Goal: Navigation & Orientation: Find specific page/section

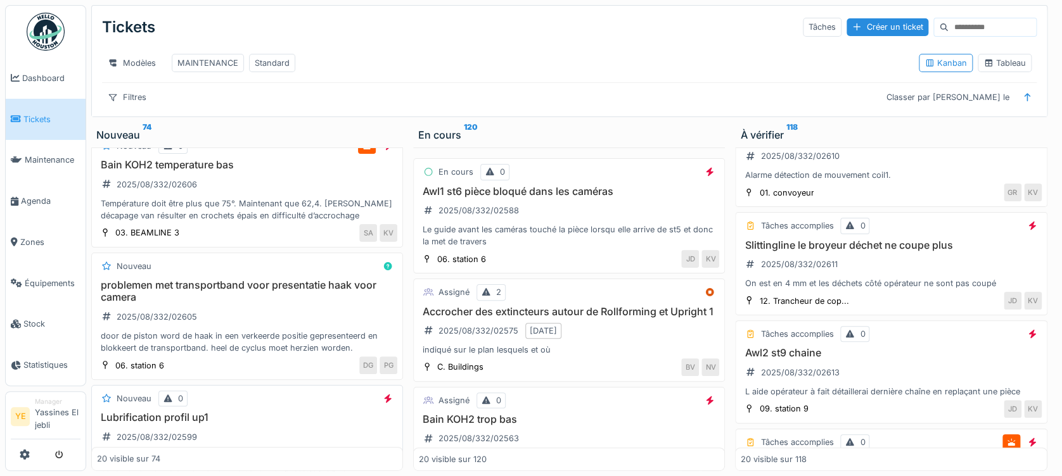
scroll to position [168, 0]
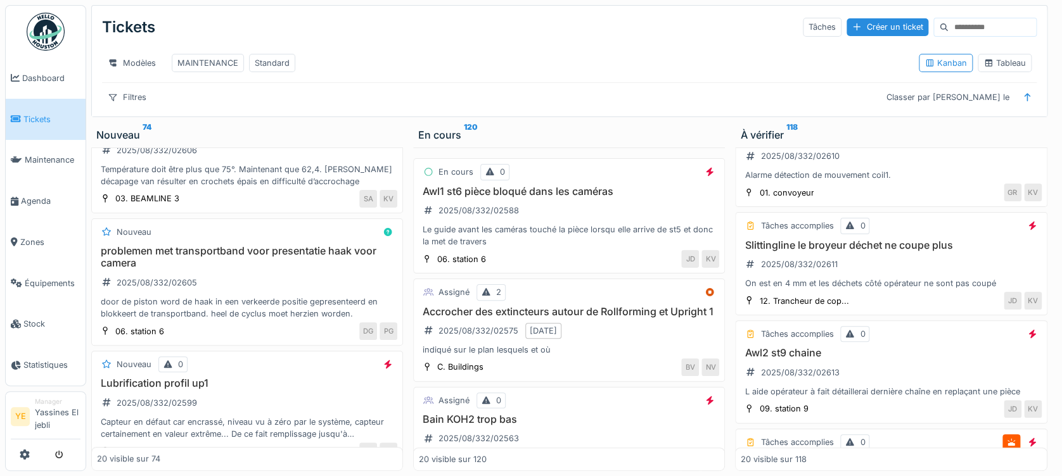
click at [42, 41] on img at bounding box center [46, 32] width 38 height 38
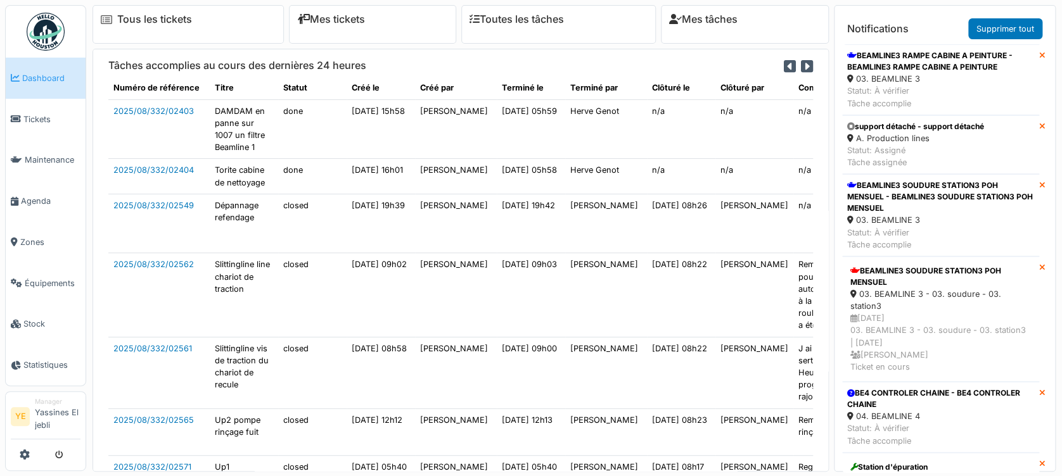
click at [47, 196] on span "Agenda" at bounding box center [51, 201] width 60 height 12
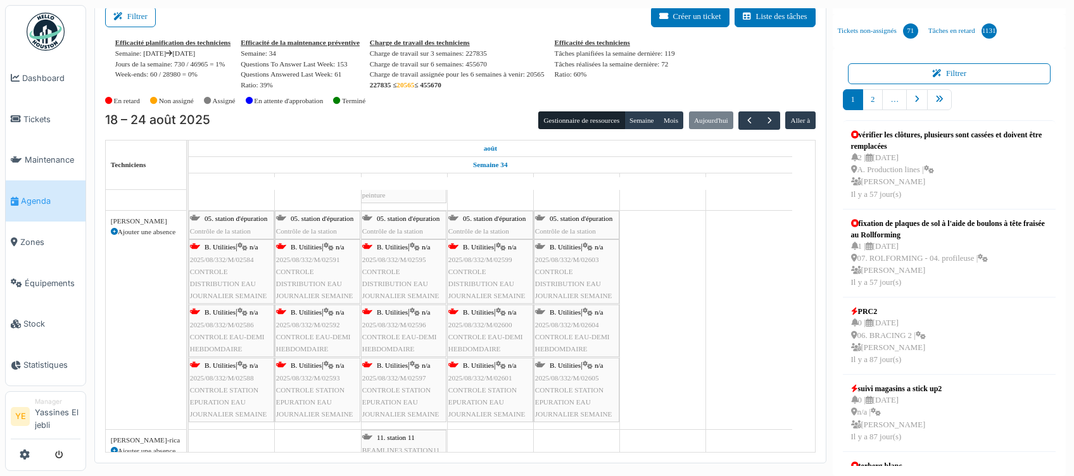
scroll to position [1525, 0]
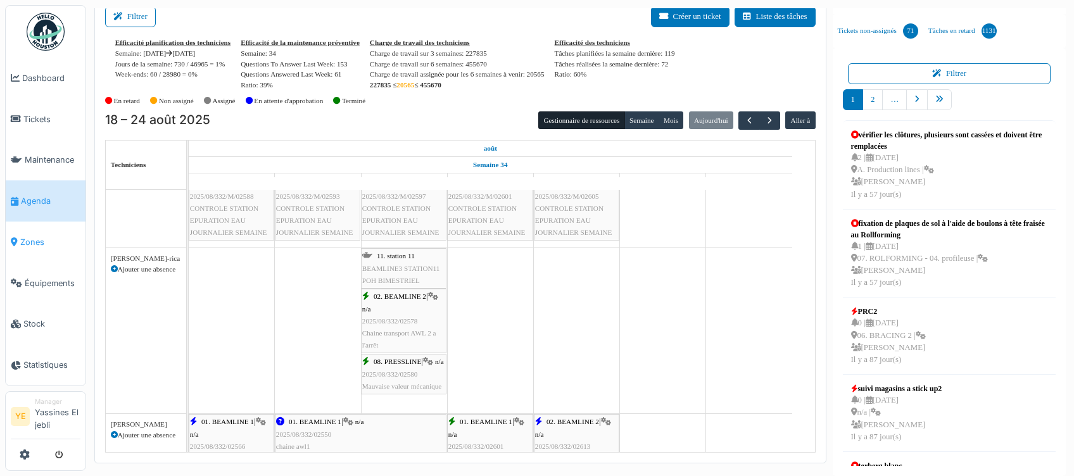
click at [42, 243] on span "Zones" at bounding box center [50, 242] width 60 height 12
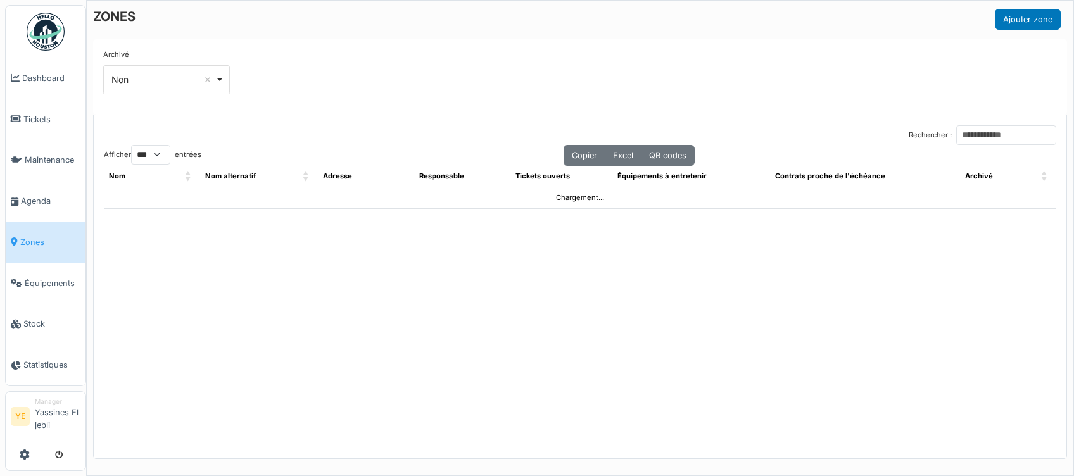
select select "***"
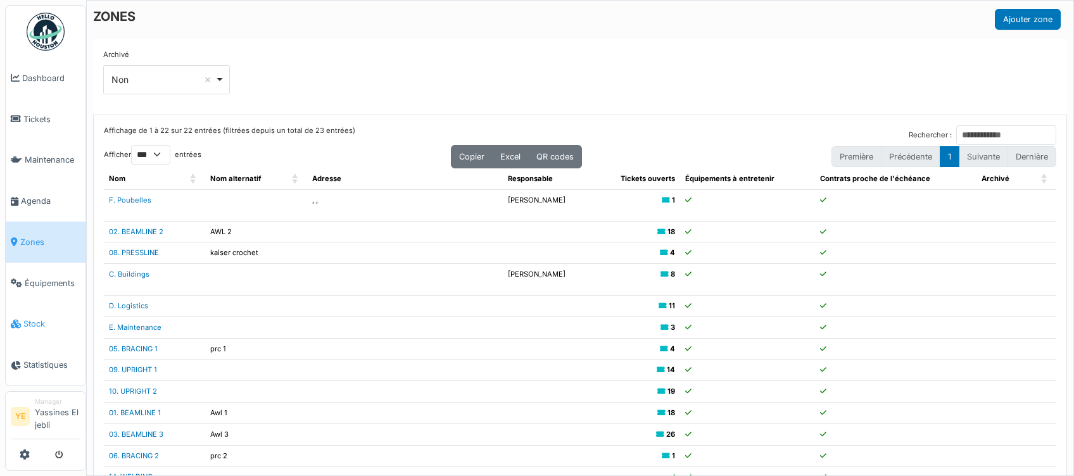
click at [30, 308] on link "Stock" at bounding box center [46, 324] width 80 height 41
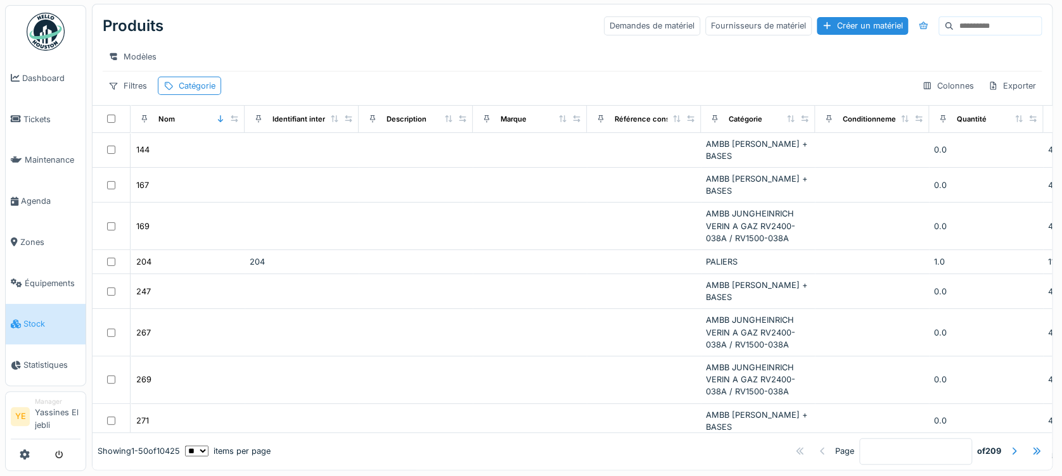
scroll to position [15, 0]
click at [49, 31] on img at bounding box center [46, 32] width 38 height 38
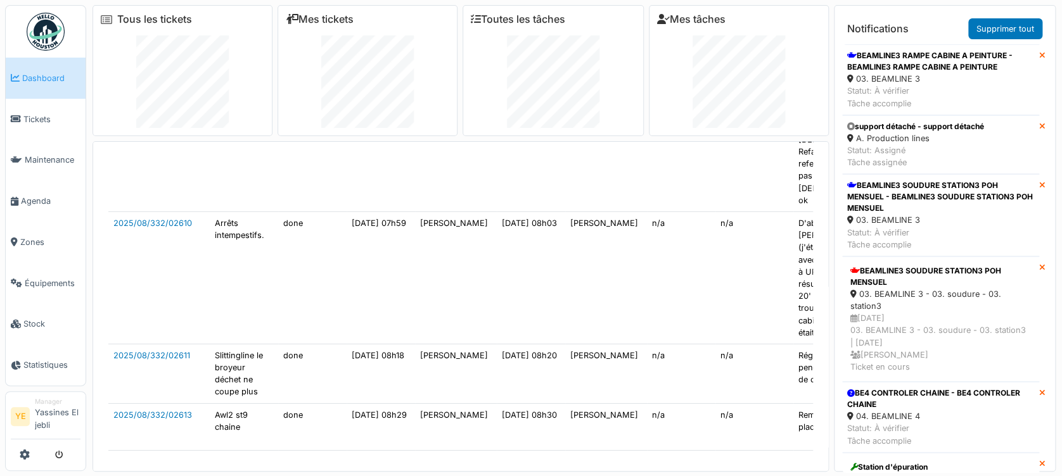
scroll to position [2532, 0]
click at [154, 351] on link "2025/08/332/02611" at bounding box center [151, 356] width 77 height 10
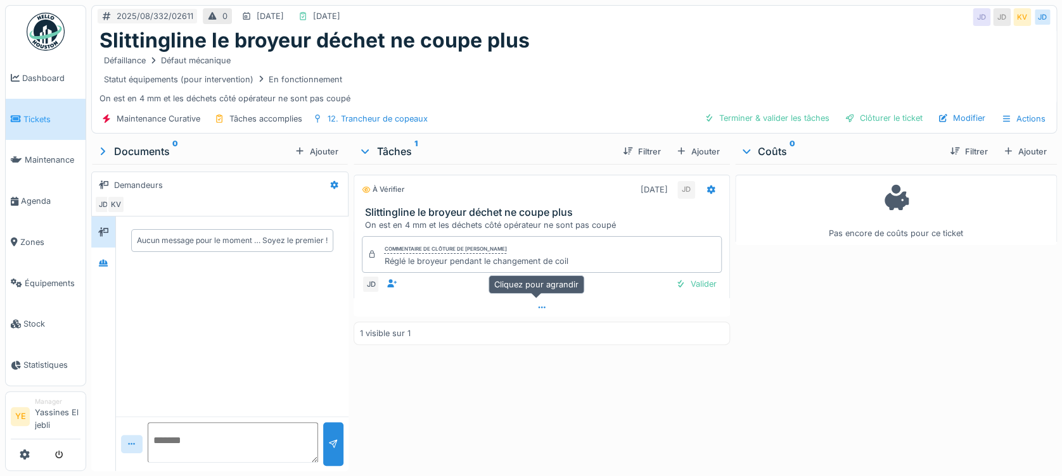
click at [471, 300] on div at bounding box center [541, 307] width 376 height 18
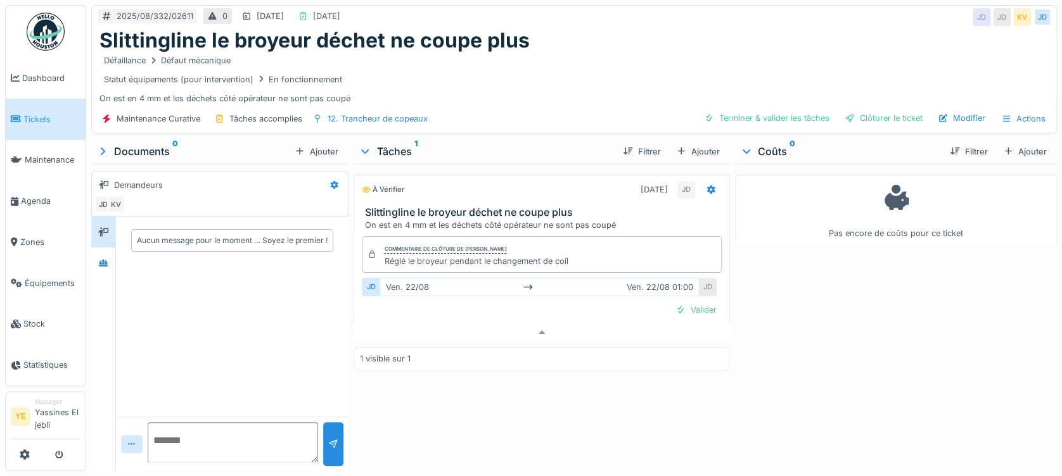
click at [15, 105] on link "Tickets" at bounding box center [46, 119] width 80 height 41
